Goal: Find specific page/section: Find specific page/section

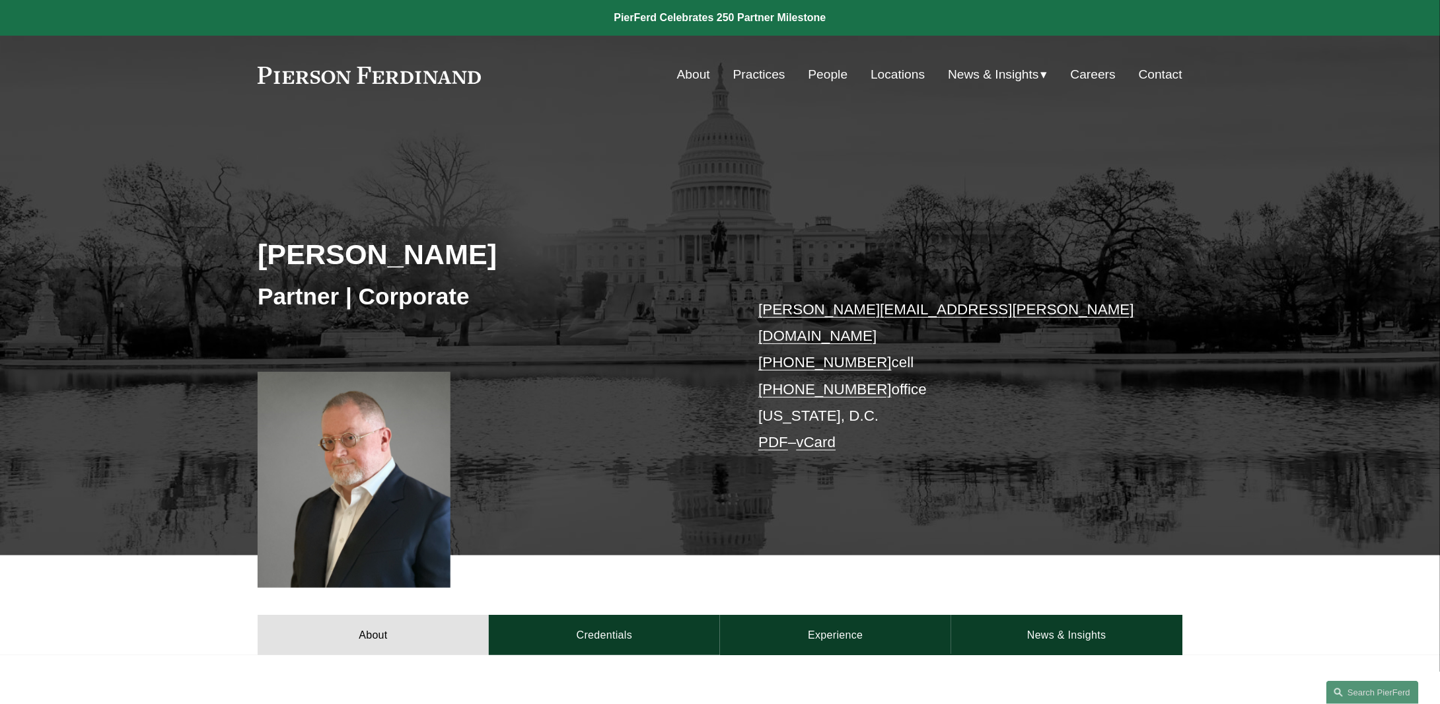
click at [827, 79] on link "People" at bounding box center [828, 74] width 40 height 25
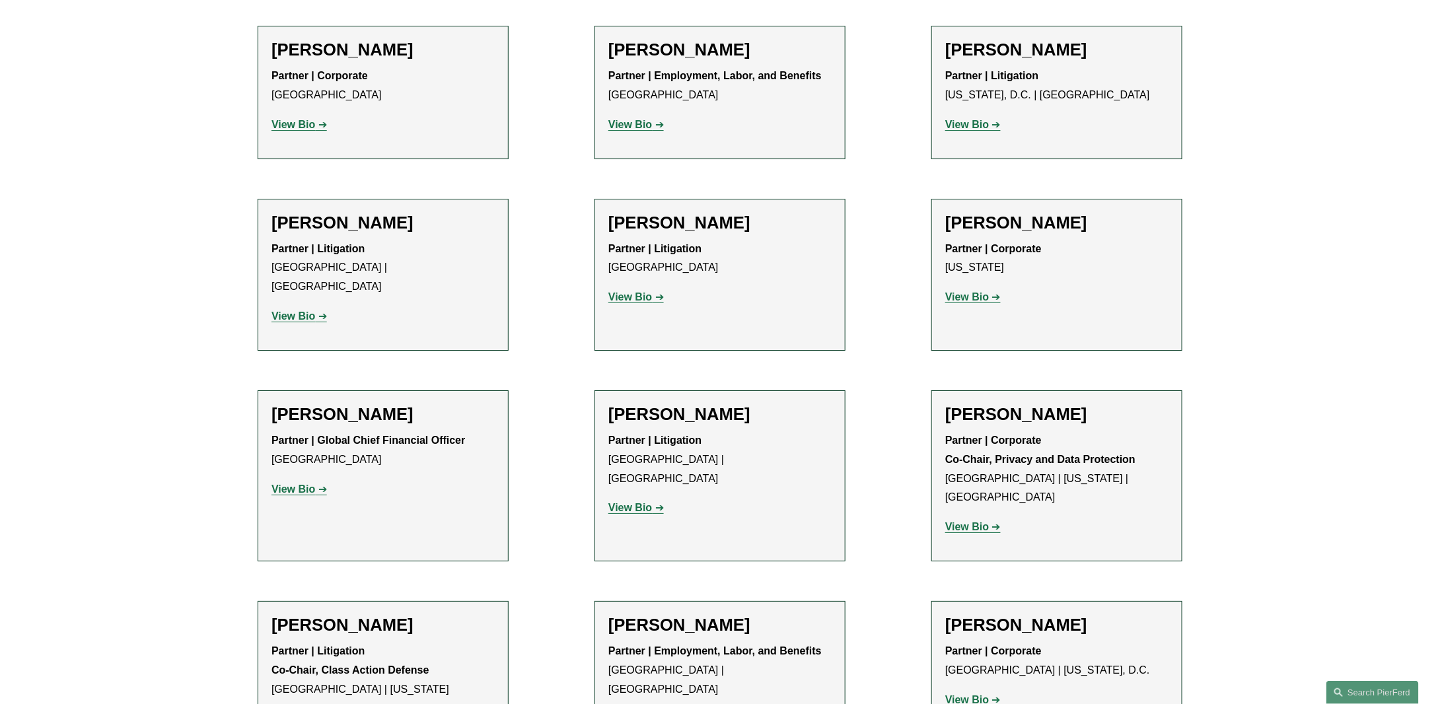
scroll to position [10098, 0]
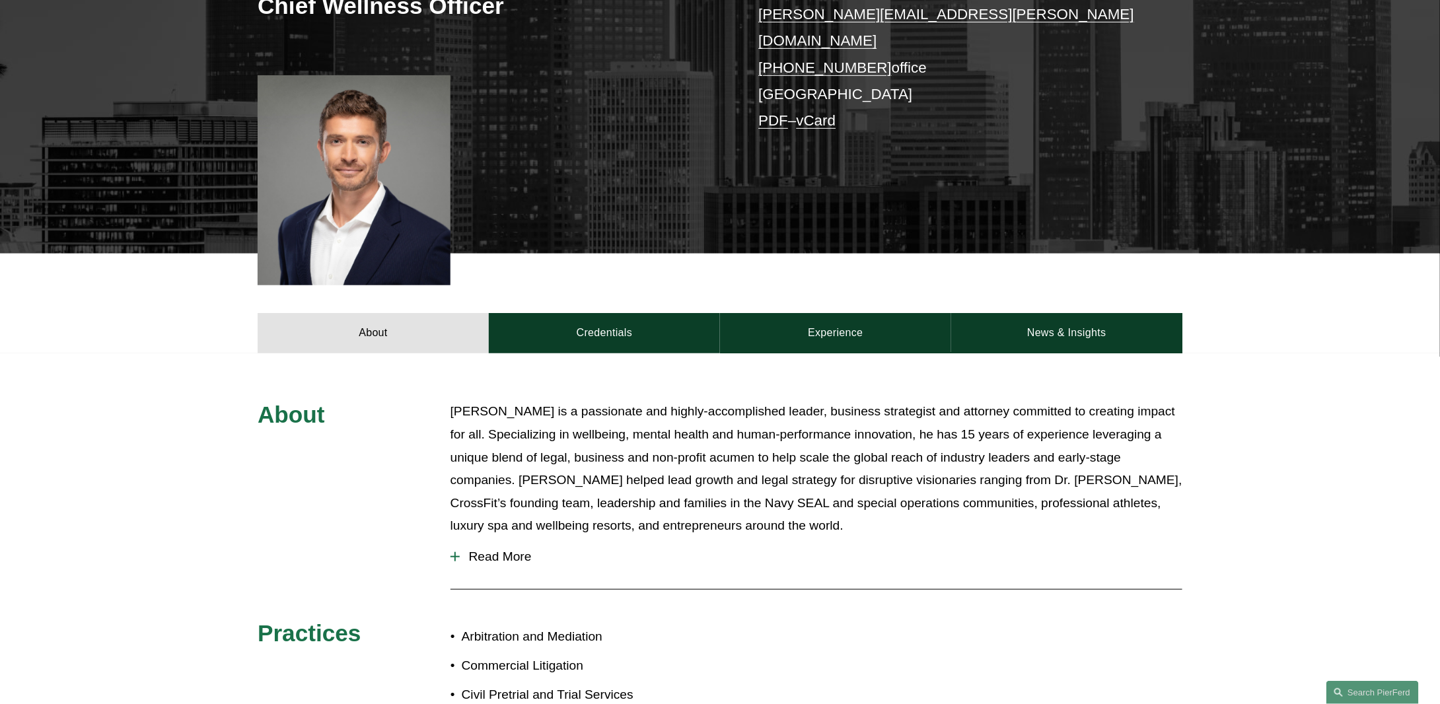
scroll to position [264, 0]
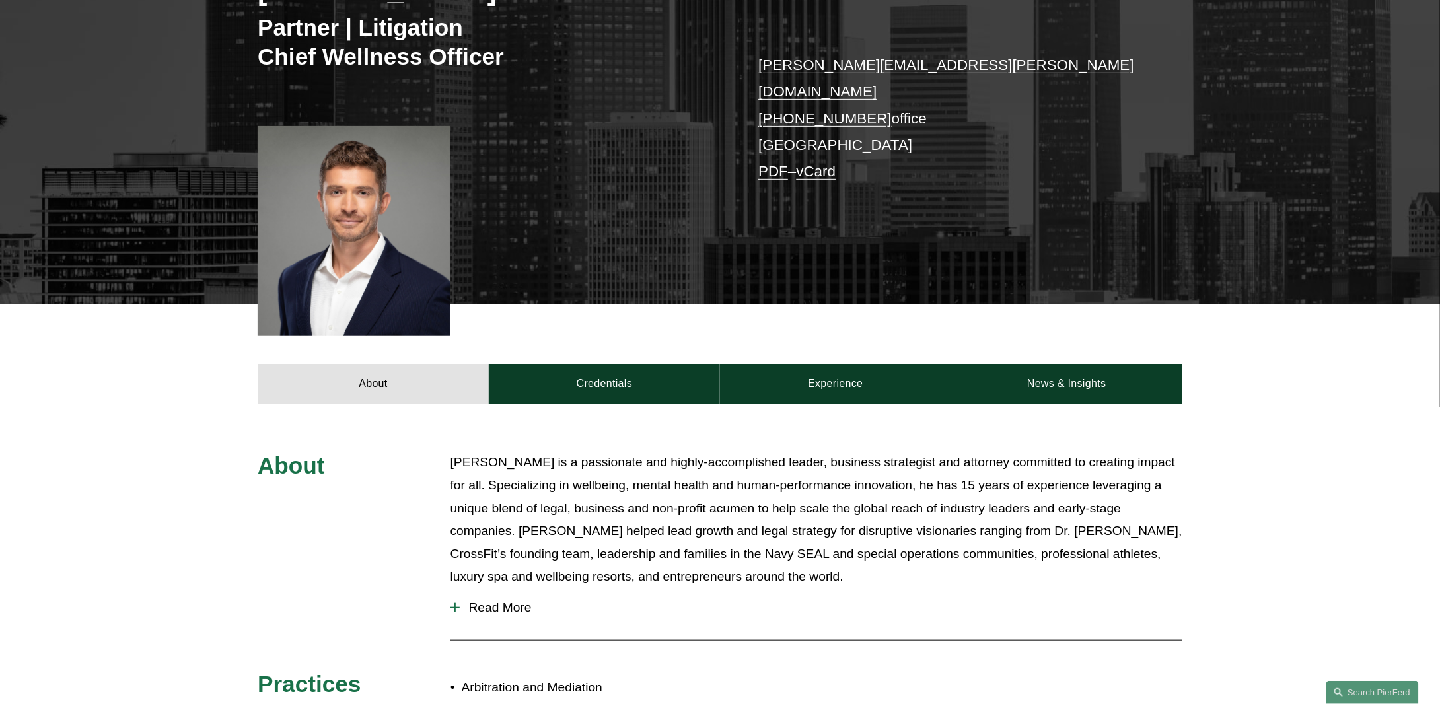
click at [477, 600] on span "Read More" at bounding box center [821, 607] width 723 height 15
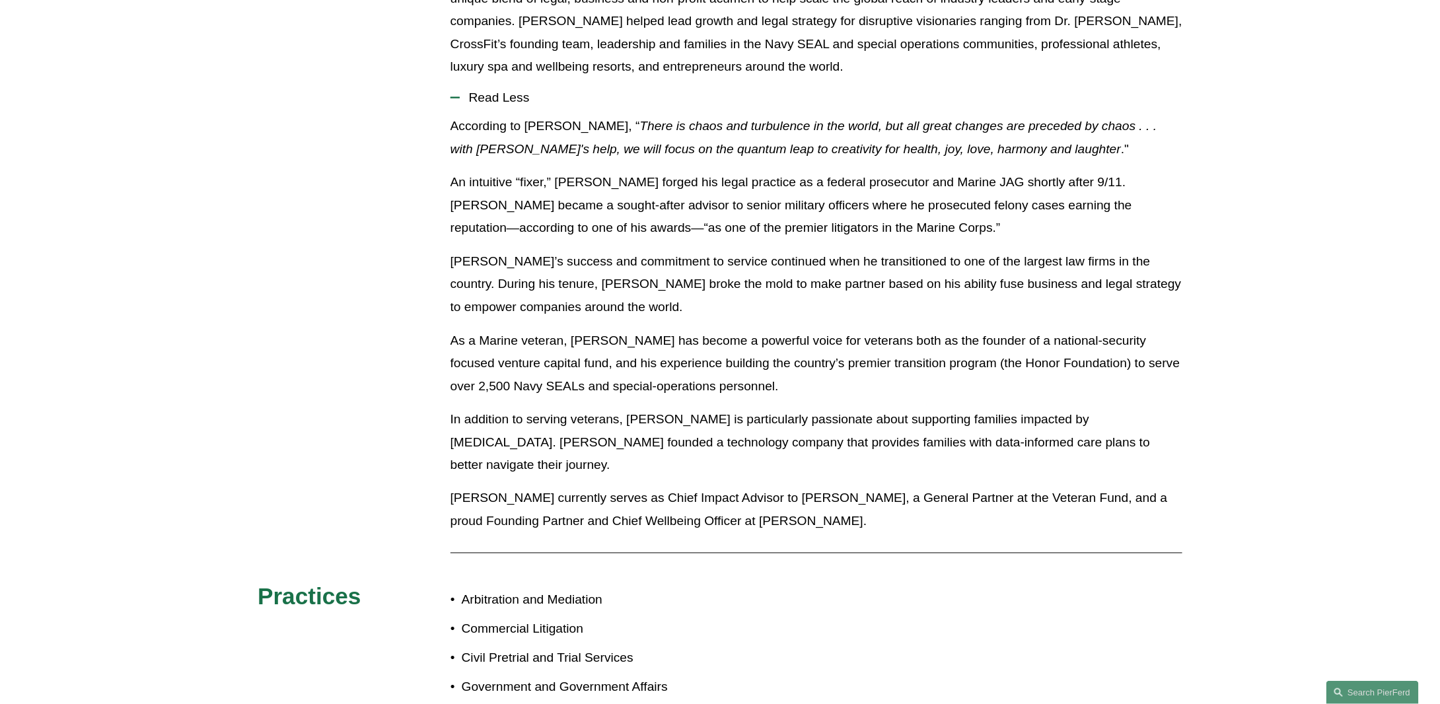
scroll to position [793, 0]
